Goal: Task Accomplishment & Management: Manage account settings

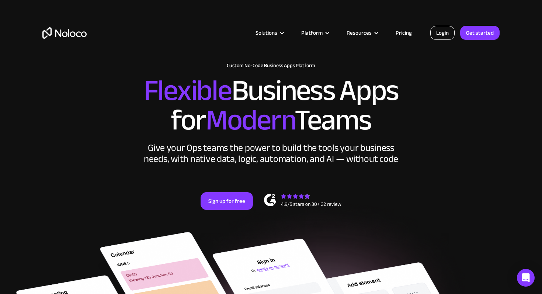
click at [441, 38] on link "Login" at bounding box center [442, 33] width 24 height 14
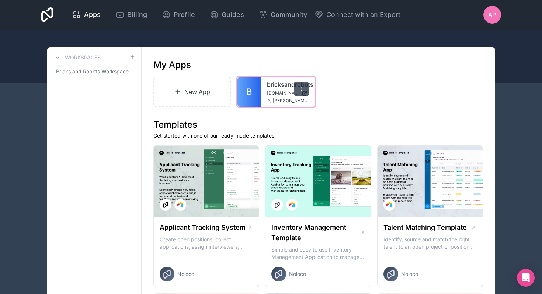
click at [302, 88] on icon at bounding box center [301, 89] width 6 height 6
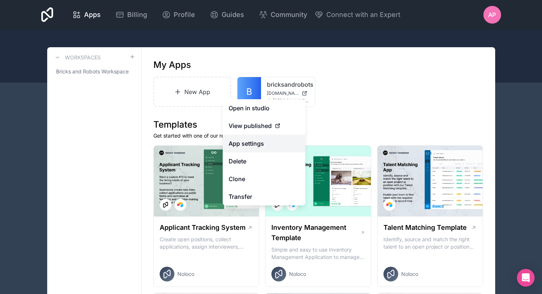
click at [245, 138] on link "App settings" at bounding box center [264, 143] width 83 height 18
